Goal: Obtain resource: Download file/media

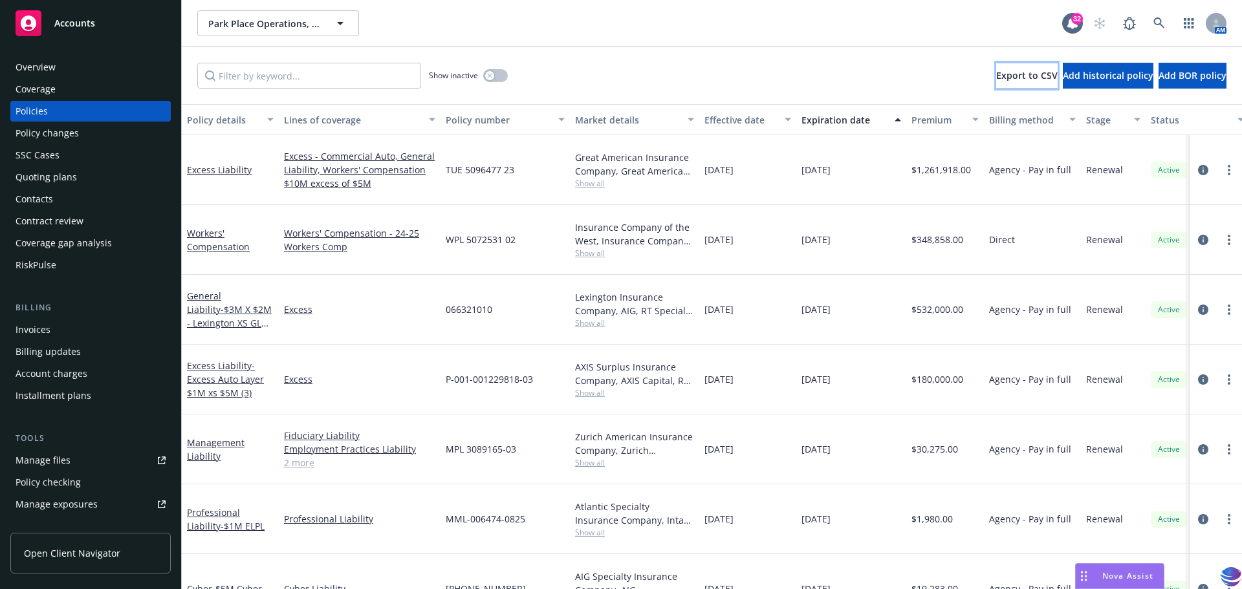
scroll to position [766, 0]
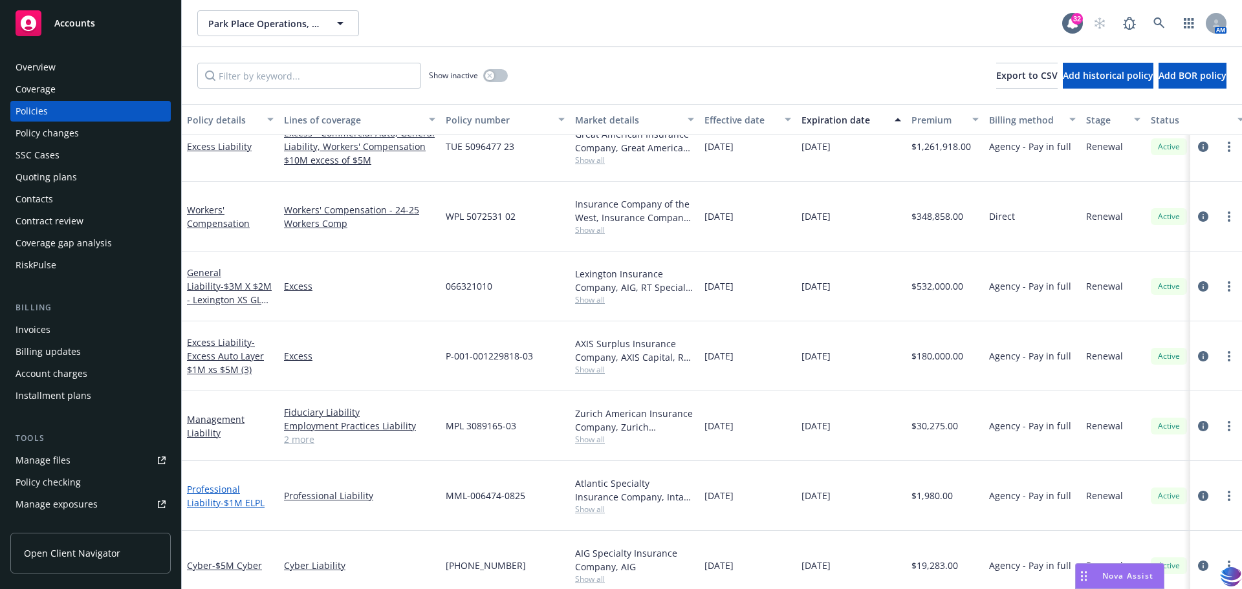
click at [205, 483] on link "Professional Liability - $1M ELPL" at bounding box center [226, 496] width 78 height 26
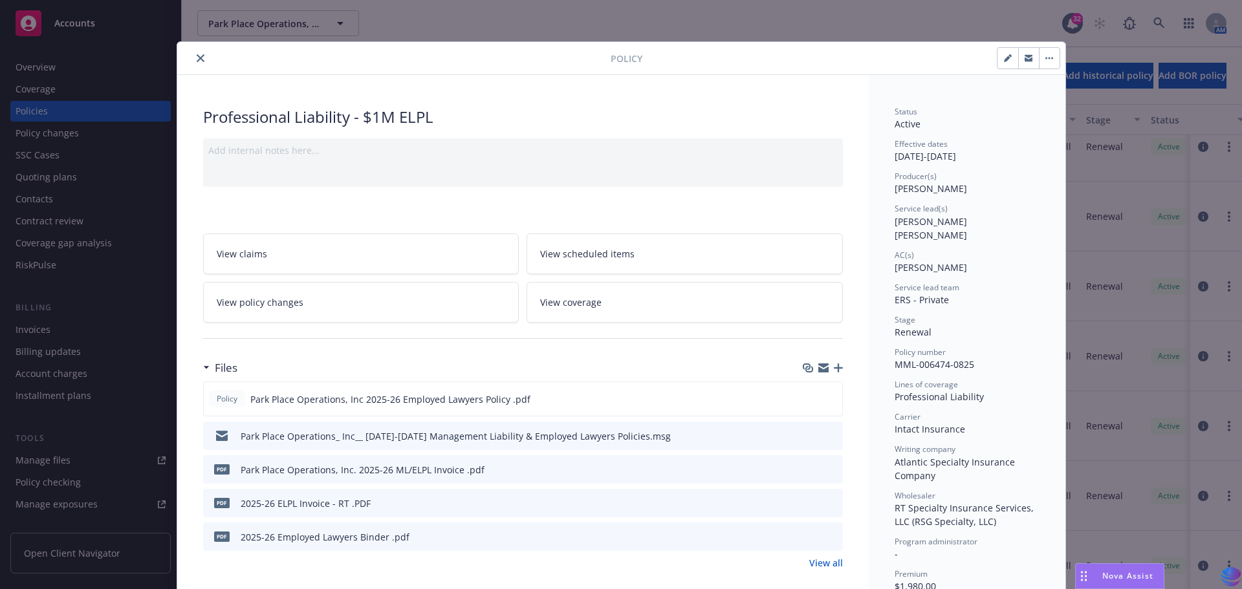
click at [197, 57] on icon "close" at bounding box center [201, 58] width 8 height 8
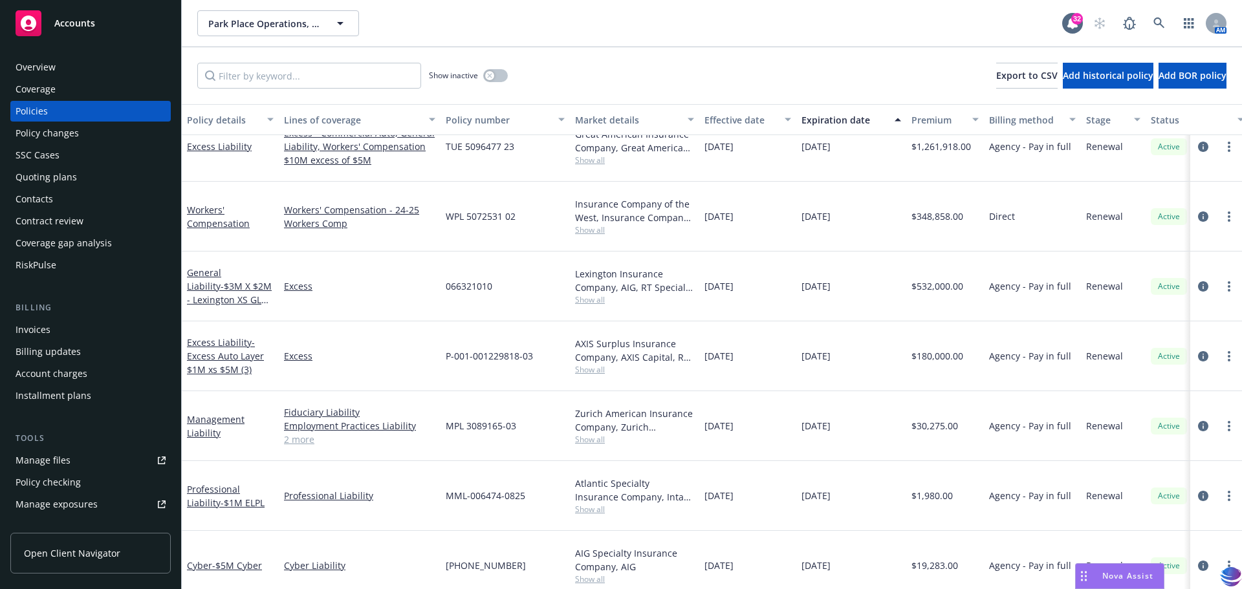
click at [63, 461] on div "Manage files" at bounding box center [43, 460] width 55 height 21
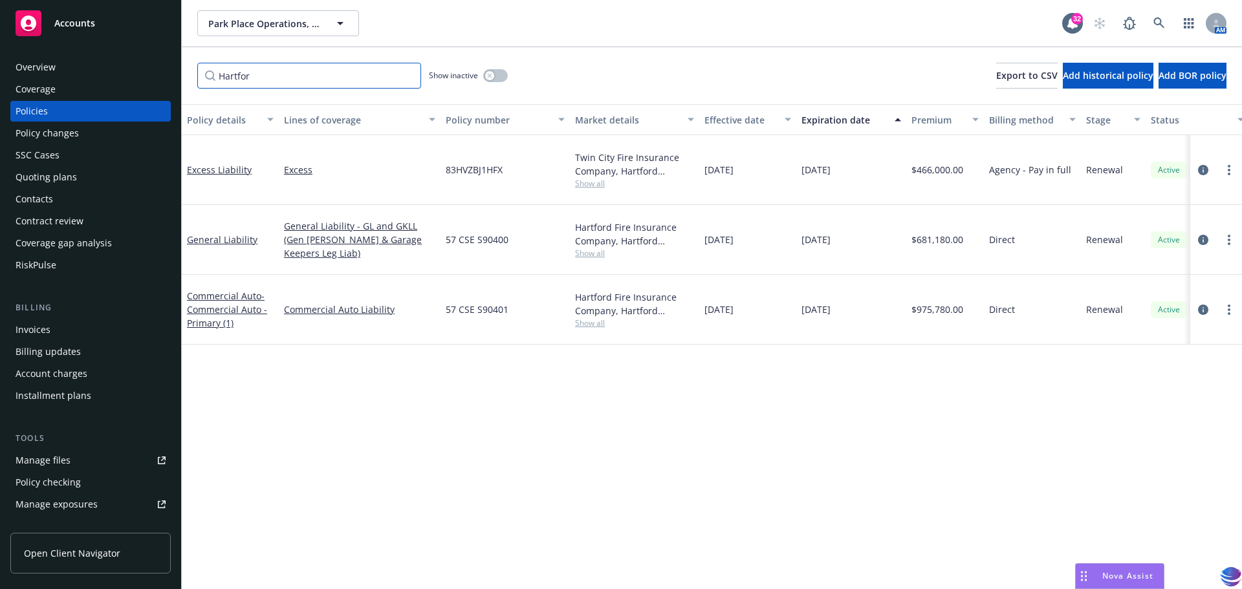
click at [408, 76] on input "Hartfor" at bounding box center [309, 76] width 224 height 26
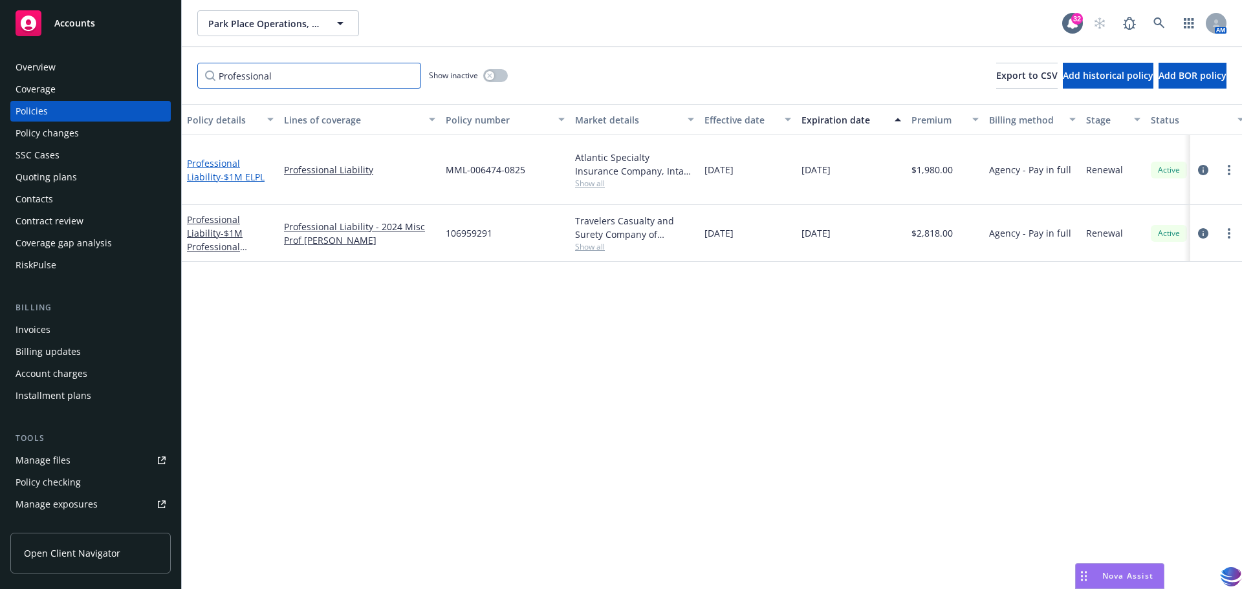
type input "Professional"
click at [219, 158] on link "Professional Liability - $1M ELPL" at bounding box center [226, 170] width 78 height 26
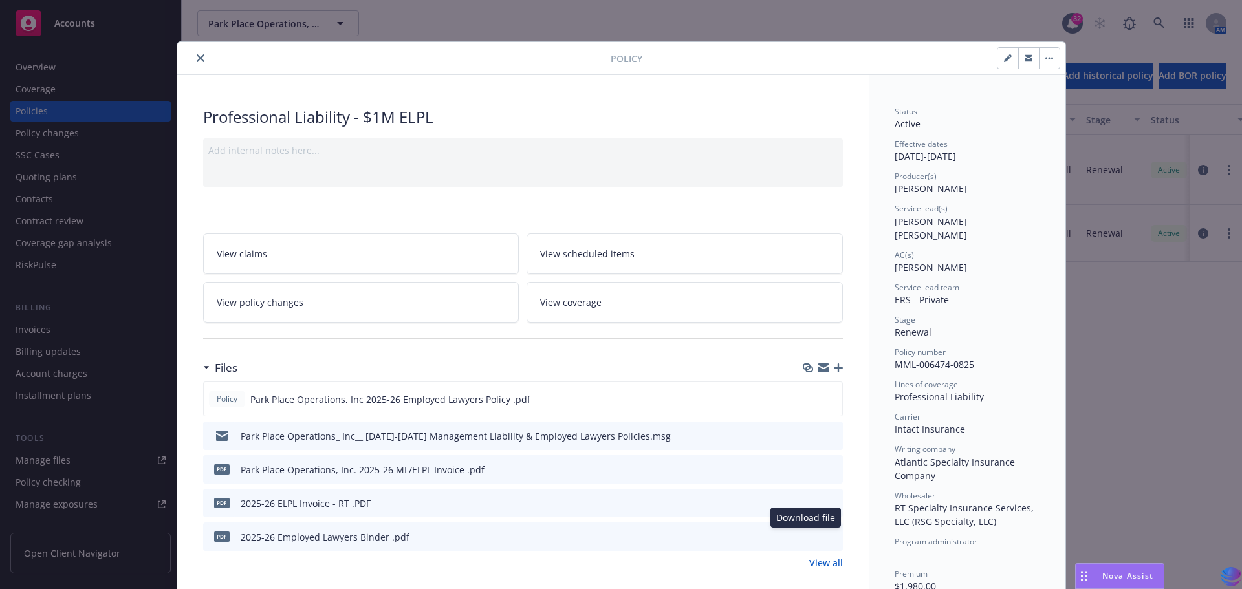
click at [804, 539] on icon "download file" at bounding box center [809, 536] width 10 height 10
click at [197, 57] on icon "close" at bounding box center [201, 58] width 8 height 8
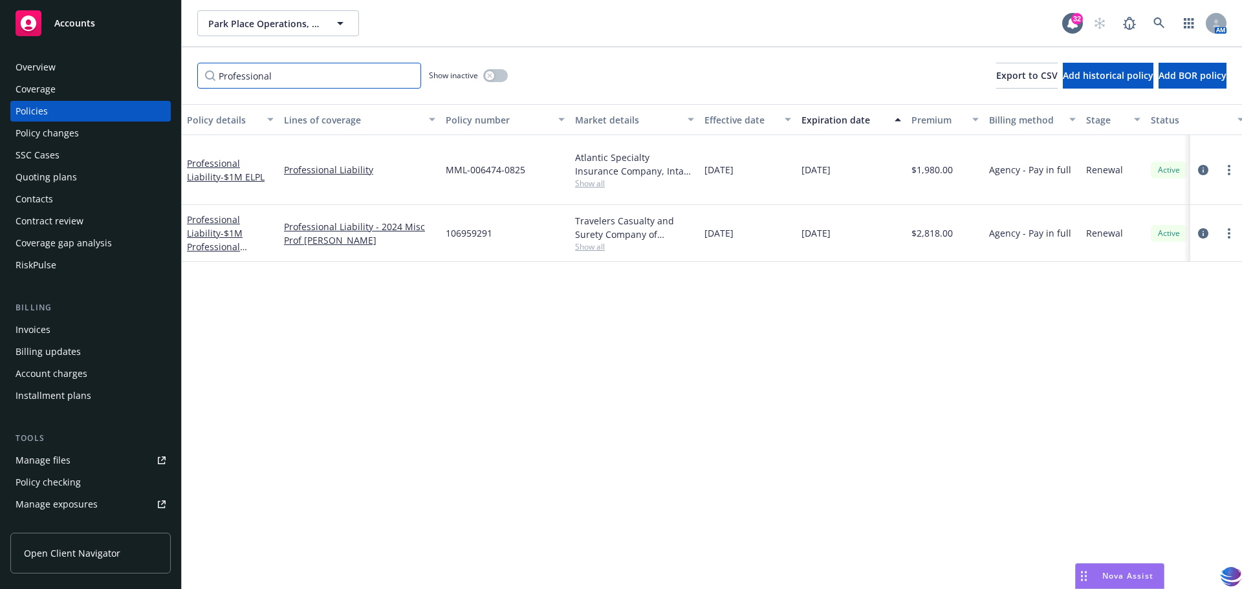
click at [408, 74] on input "Professional" at bounding box center [309, 76] width 224 height 26
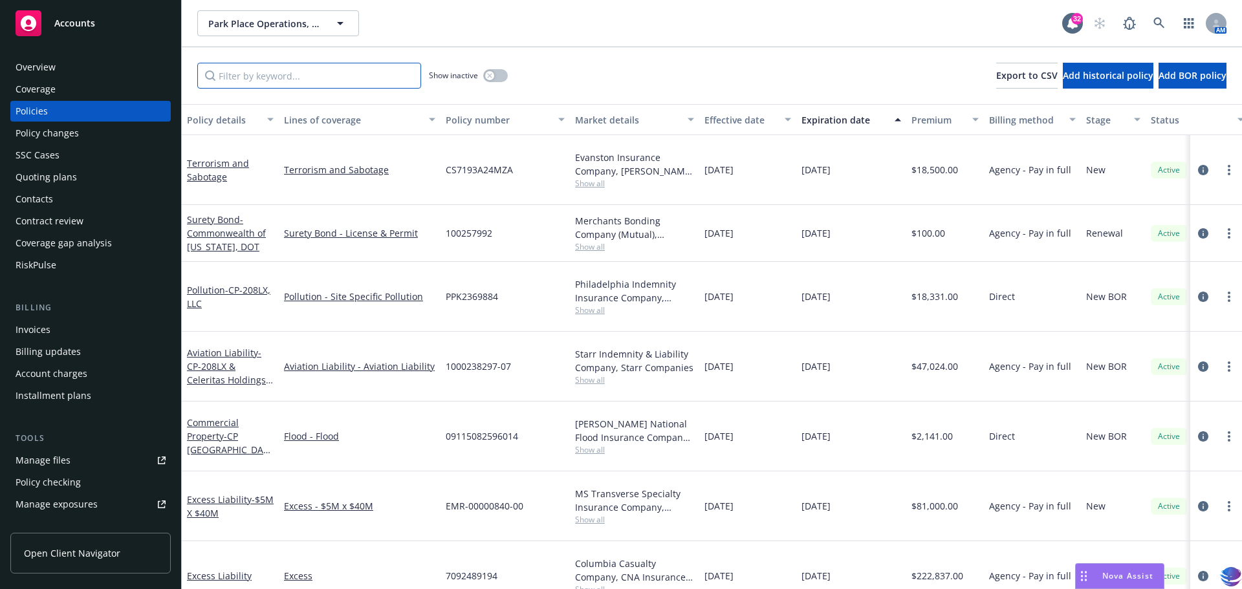
click at [229, 76] on input "Filter by keyword..." at bounding box center [309, 76] width 224 height 26
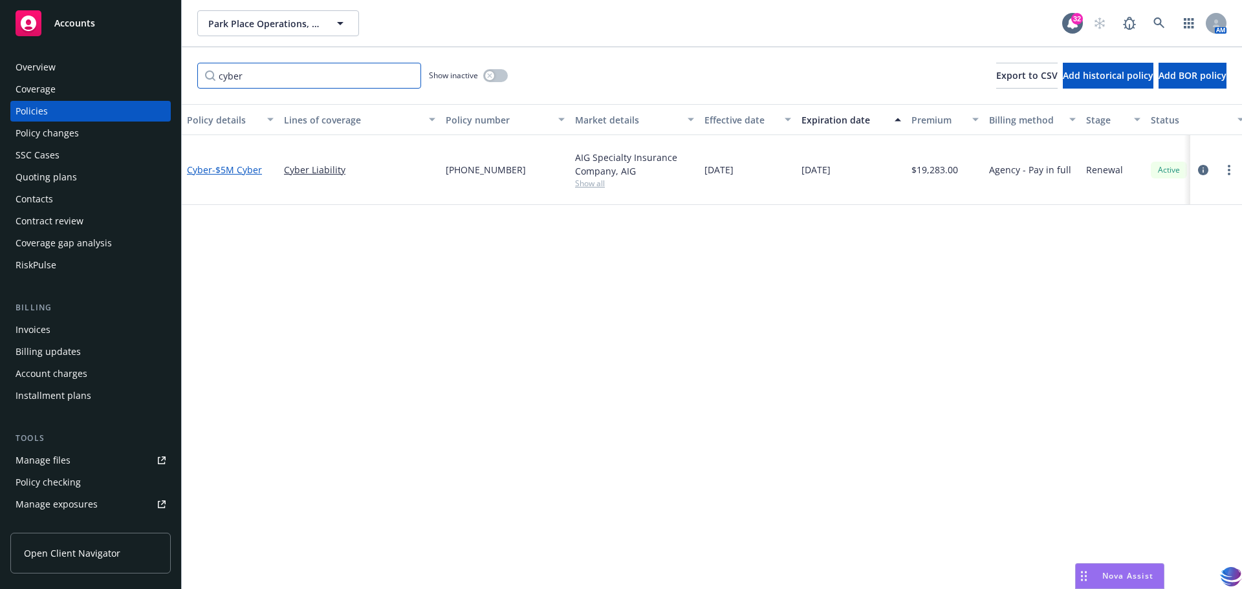
type input "cyber"
click at [205, 164] on link "Cyber - $5M Cyber" at bounding box center [224, 170] width 75 height 12
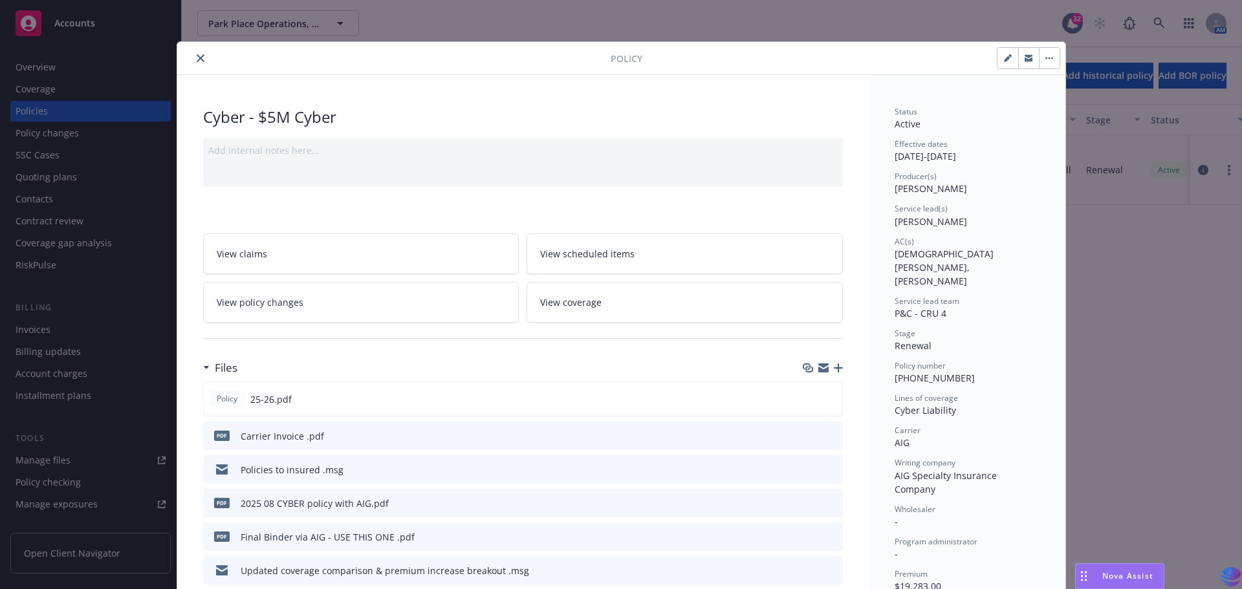
click at [197, 56] on icon "close" at bounding box center [201, 58] width 8 height 8
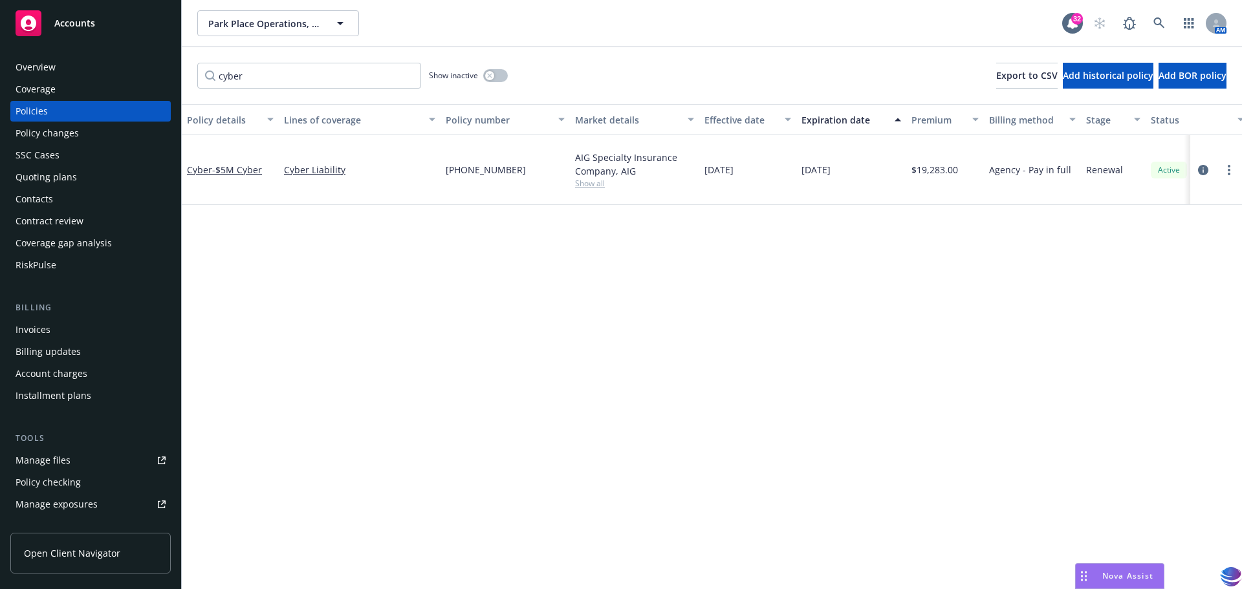
click at [515, 317] on div "Policy details Lines of coverage Policy number Market details Effective date Ex…" at bounding box center [712, 346] width 1060 height 485
click at [408, 78] on input "cyber" at bounding box center [309, 76] width 224 height 26
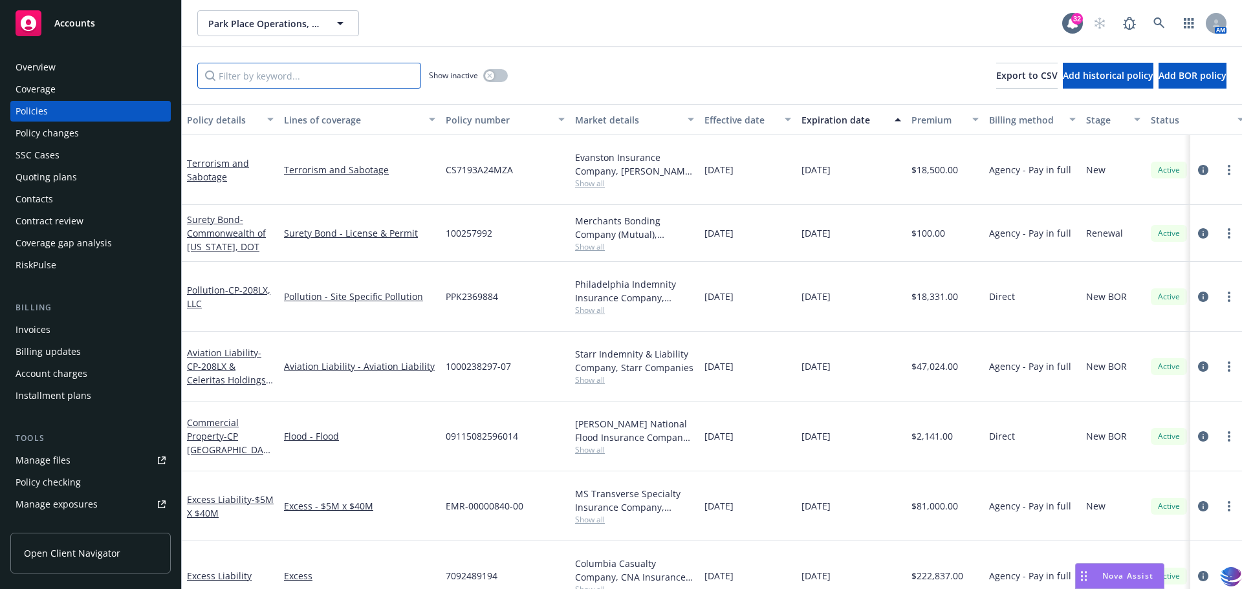
click at [271, 80] on input "Filter by keyword..." at bounding box center [309, 76] width 224 height 26
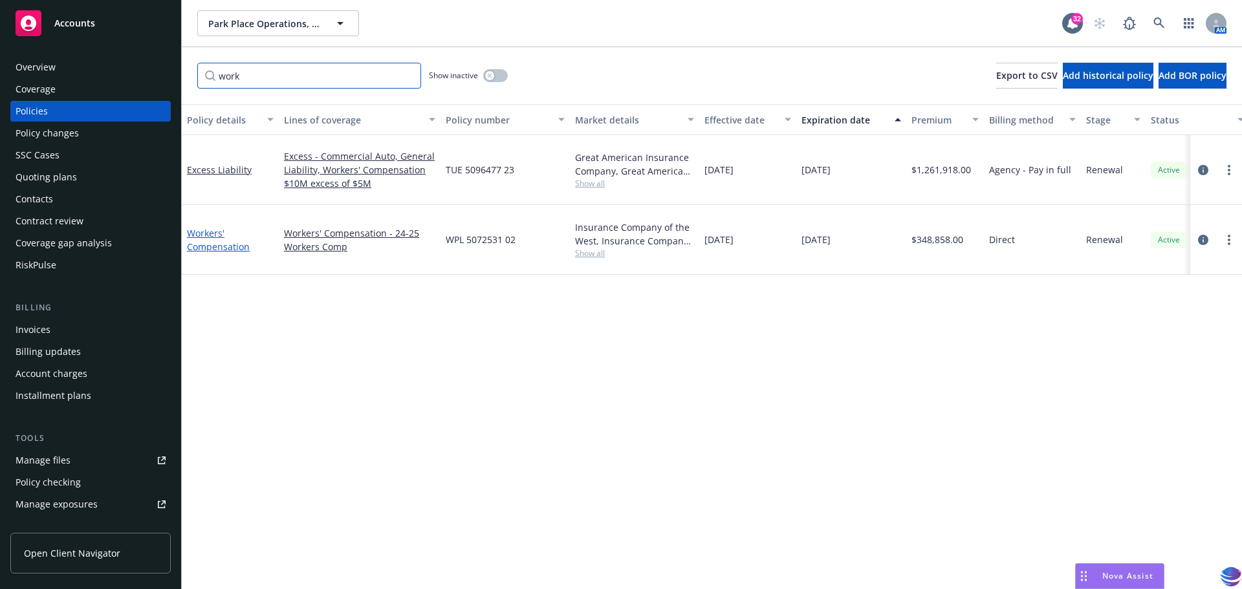
type input "work"
click at [197, 227] on link "Workers' Compensation" at bounding box center [218, 240] width 63 height 26
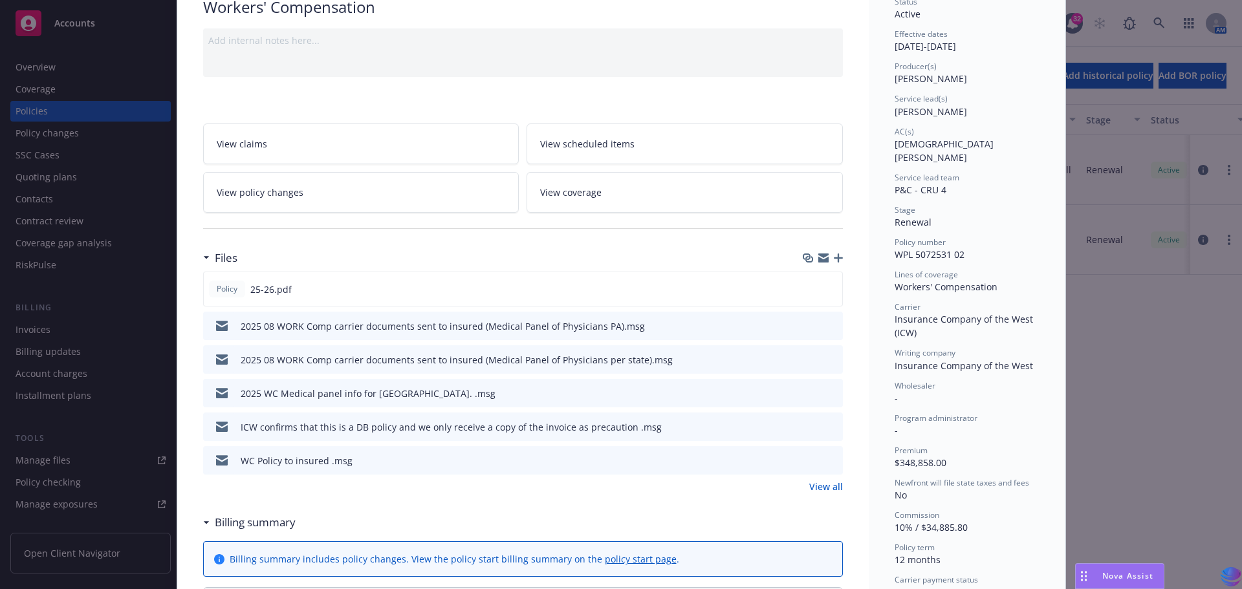
scroll to position [111, 0]
click at [827, 485] on link "View all" at bounding box center [826, 486] width 34 height 14
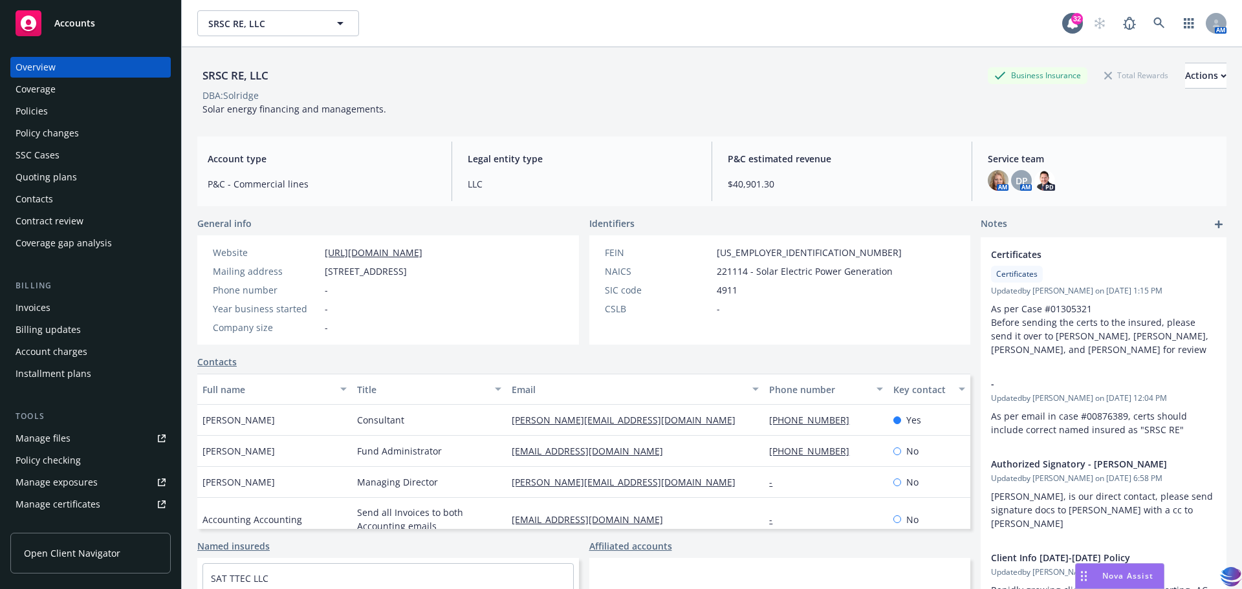
scroll to position [212, 0]
